Goal: Transaction & Acquisition: Purchase product/service

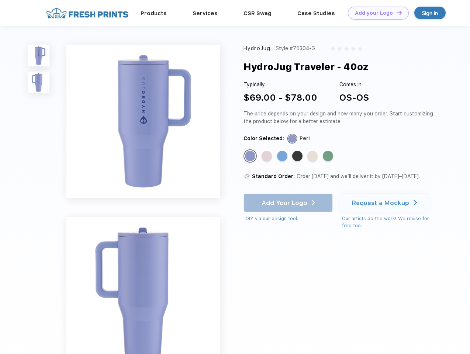
click at [375, 13] on link "Add your Logo Design Tool" at bounding box center [378, 13] width 61 height 13
click at [0, 0] on div "Design Tool" at bounding box center [0, 0] width 0 height 0
click at [396, 13] on link "Add your Logo Design Tool" at bounding box center [378, 13] width 61 height 13
click at [39, 55] on img at bounding box center [39, 56] width 22 height 22
click at [39, 83] on img at bounding box center [39, 83] width 22 height 22
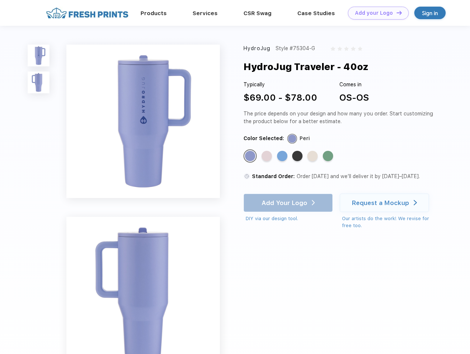
click at [251, 156] on div "Standard Color" at bounding box center [250, 156] width 10 height 10
click at [267, 156] on div "Standard Color" at bounding box center [266, 156] width 10 height 10
click at [283, 156] on div "Standard Color" at bounding box center [282, 156] width 10 height 10
click at [298, 156] on div "Standard Color" at bounding box center [297, 156] width 10 height 10
click at [313, 156] on div "Standard Color" at bounding box center [312, 156] width 10 height 10
